Goal: Navigation & Orientation: Understand site structure

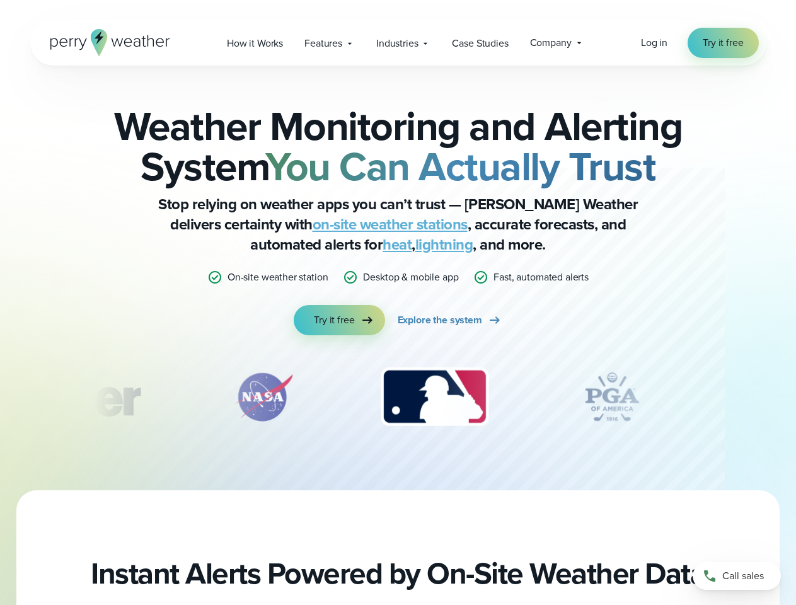
click at [398, 303] on div "Weather Monitoring and Alerting System You Can Actually Trust Stop relying on w…" at bounding box center [398, 221] width 610 height 230
click at [398, 43] on span "Industries" at bounding box center [397, 43] width 42 height 15
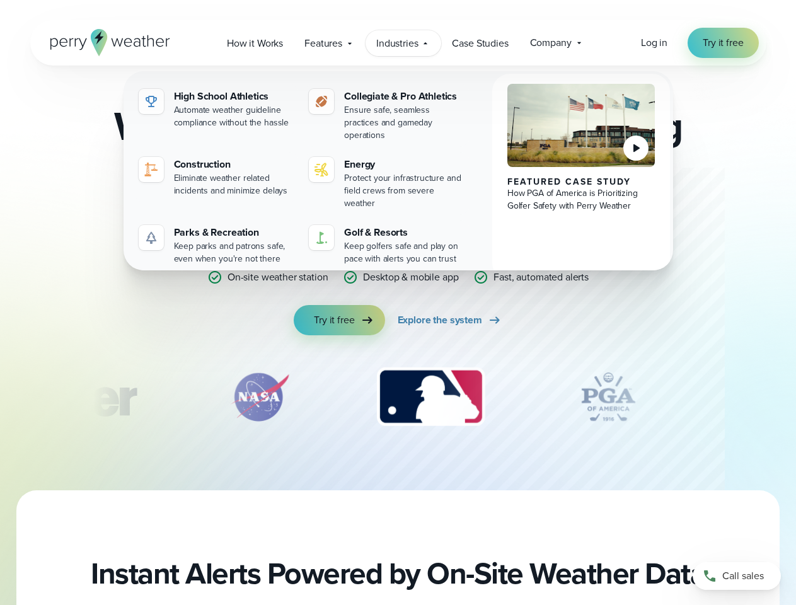
click at [399, 397] on img "3 of 12" at bounding box center [430, 397] width 133 height 63
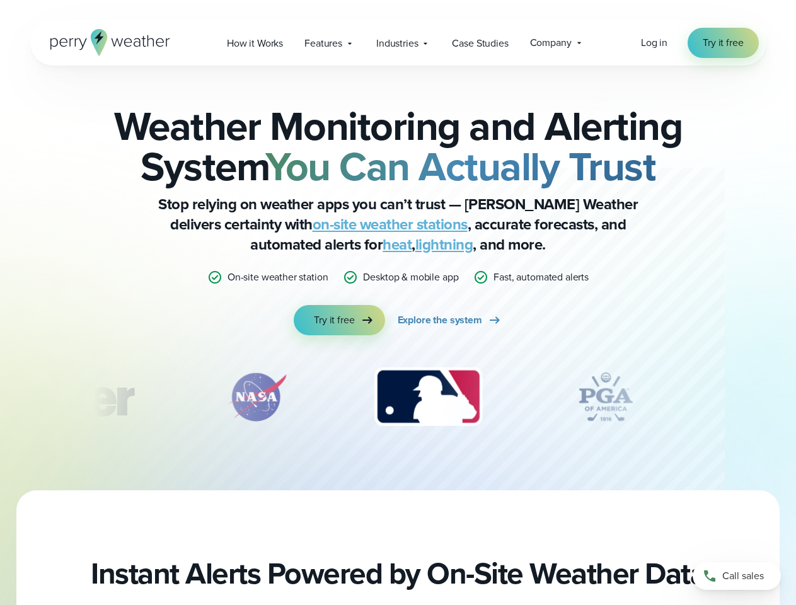
click at [0, 397] on div "Weather Monitoring and Alerting System You Can Actually Trust Stop relying on w…" at bounding box center [398, 278] width 796 height 425
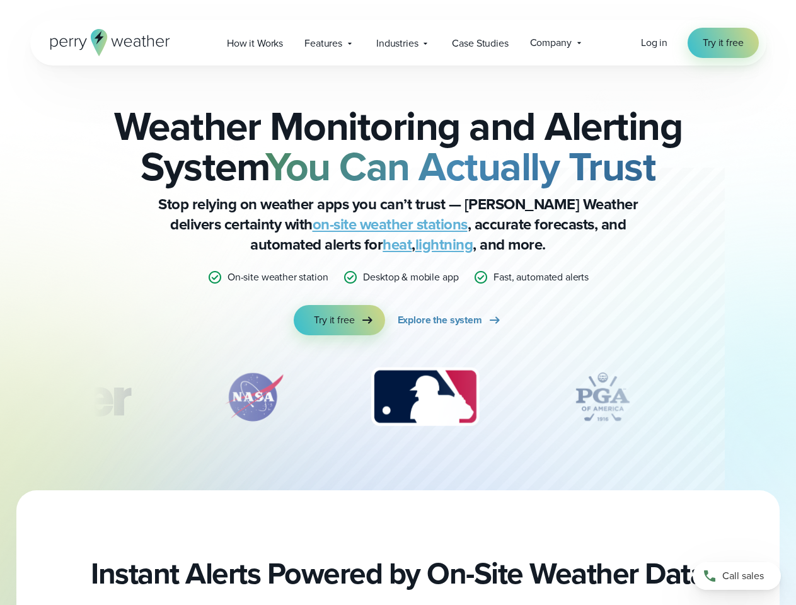
click at [0, 397] on div "Weather Monitoring and Alerting System You Can Actually Trust Stop relying on w…" at bounding box center [398, 278] width 796 height 425
